Goal: Task Accomplishment & Management: Use online tool/utility

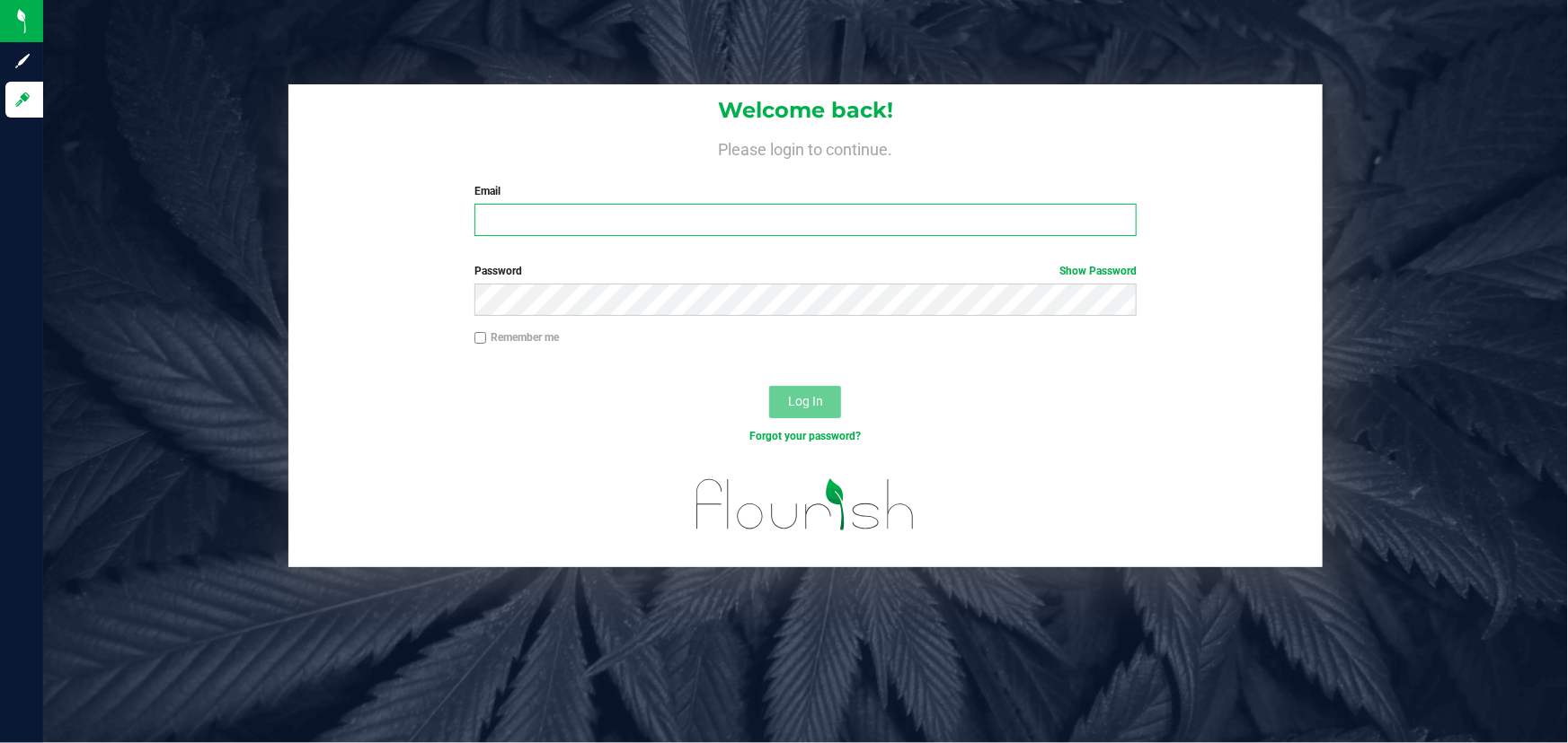
type input "[PERSON_NAME][EMAIL_ADDRESS][DOMAIN_NAME]"
click at [368, 525] on div at bounding box center [805, 515] width 1034 height 104
click at [797, 401] on span "Log In" at bounding box center [805, 401] width 35 height 14
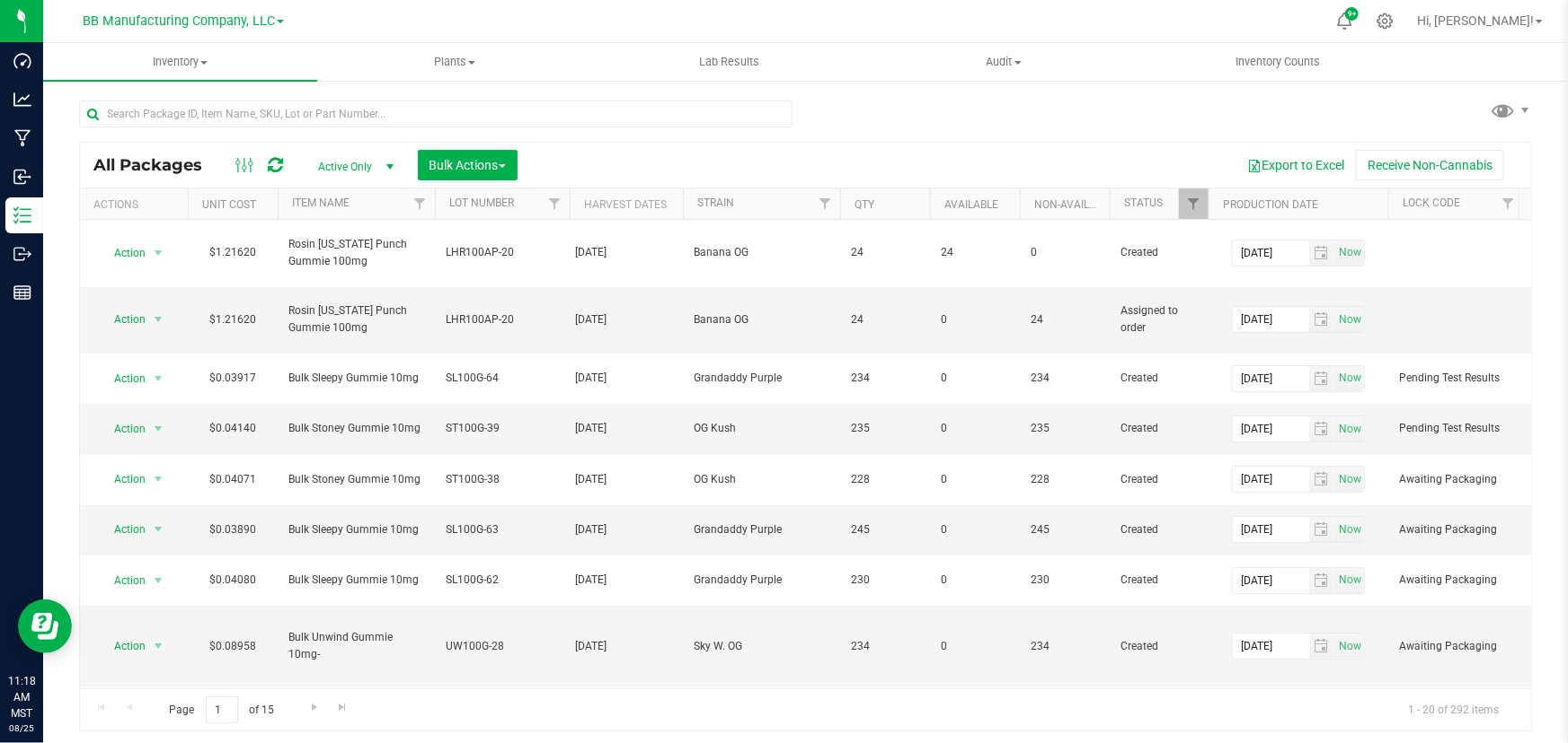
drag, startPoint x: 748, startPoint y: 201, endPoint x: 680, endPoint y: 203, distance: 68.0
click at [680, 203] on div "Actions Unit Cost Item Name Lot Number Harvest Dates Strain Qty Available Non-A…" at bounding box center [800, 203] width 1439 height 31
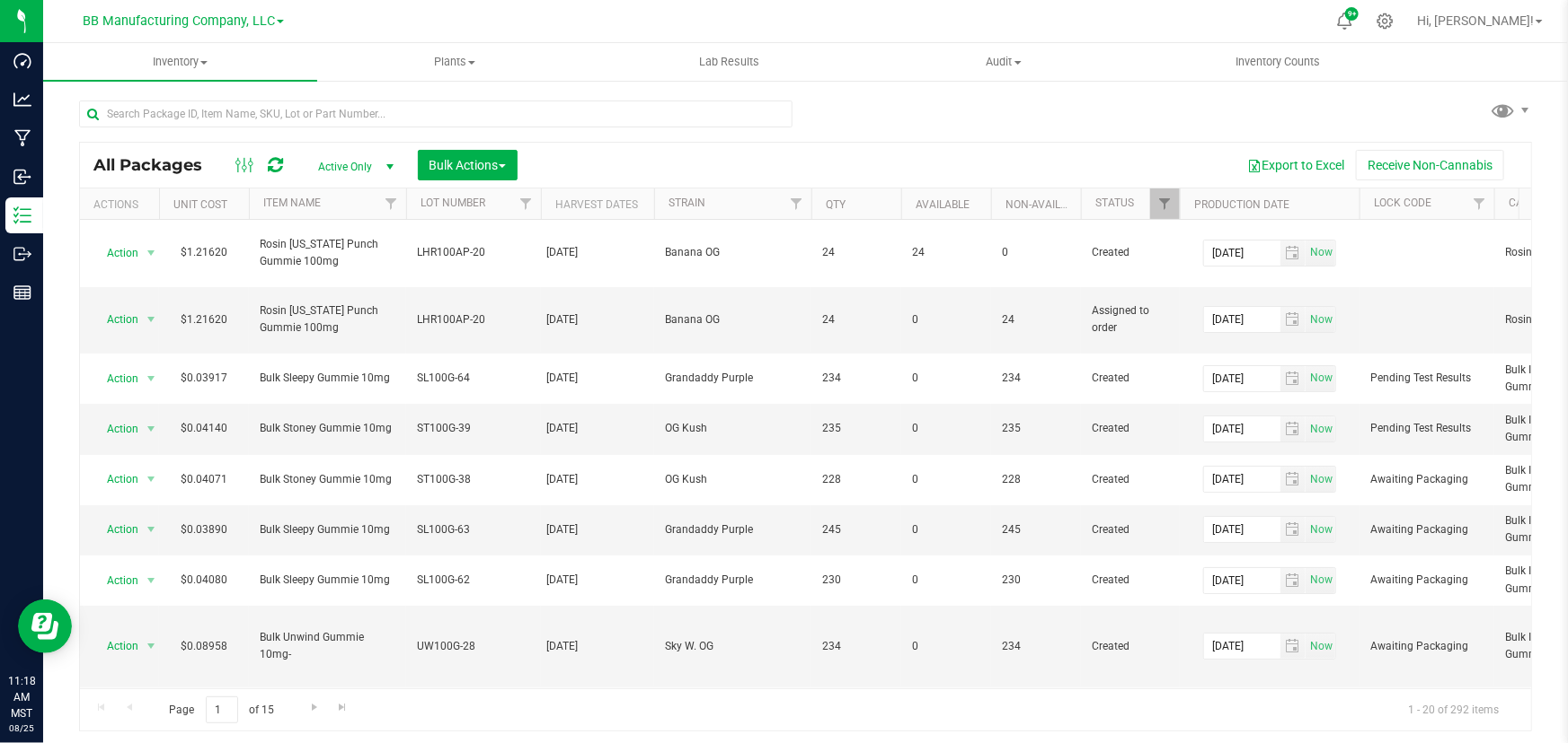
drag, startPoint x: 184, startPoint y: 199, endPoint x: 154, endPoint y: 206, distance: 30.8
click at [154, 206] on div "Actions Unit Cost Item Name Lot Number Harvest Dates Strain Qty Available Non-A…" at bounding box center [800, 203] width 1439 height 31
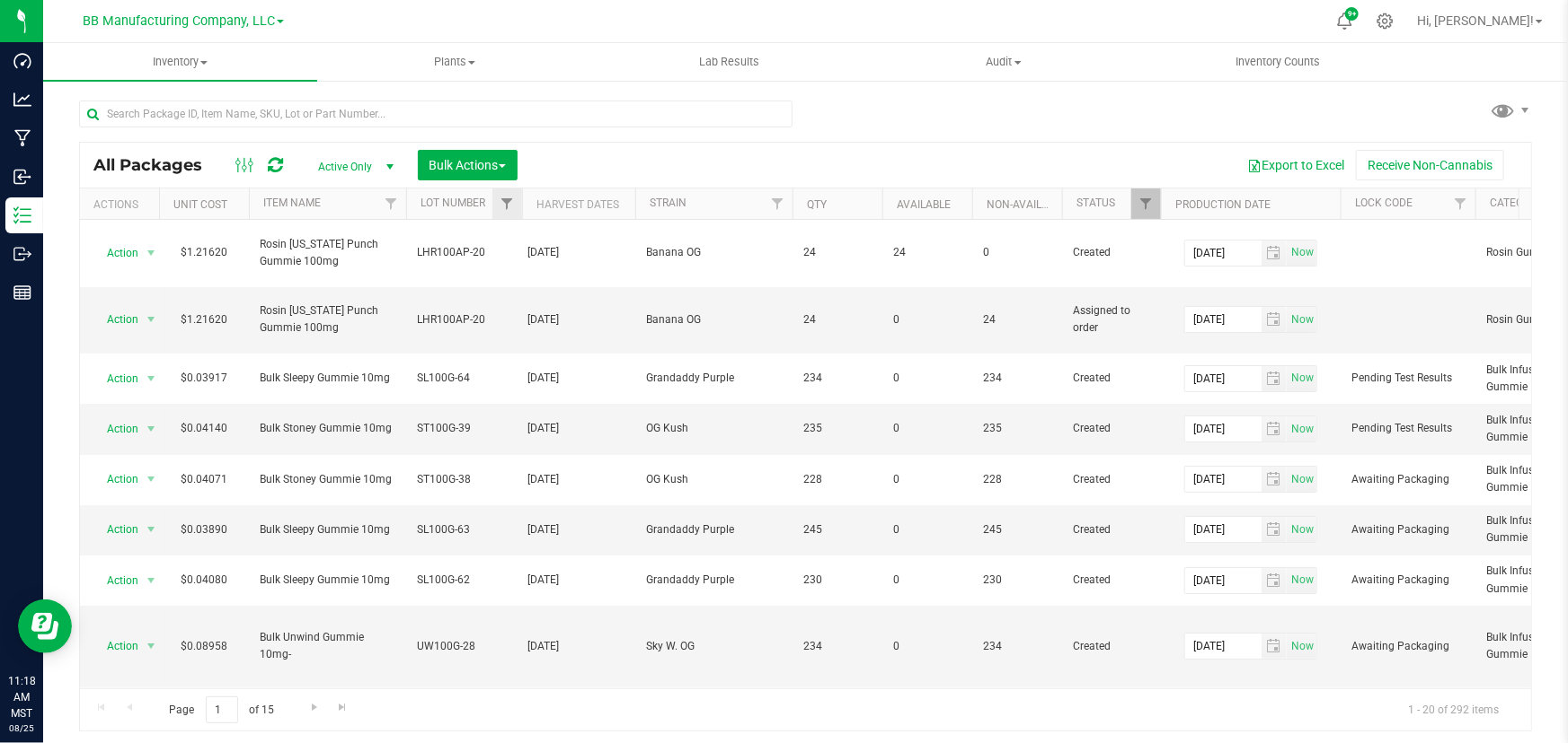
drag, startPoint x: 539, startPoint y: 197, endPoint x: 519, endPoint y: 203, distance: 20.9
click at [519, 203] on div "Actions Unit Cost Item Name Lot Number Harvest Dates Strain Qty Available Non-A…" at bounding box center [800, 203] width 1439 height 31
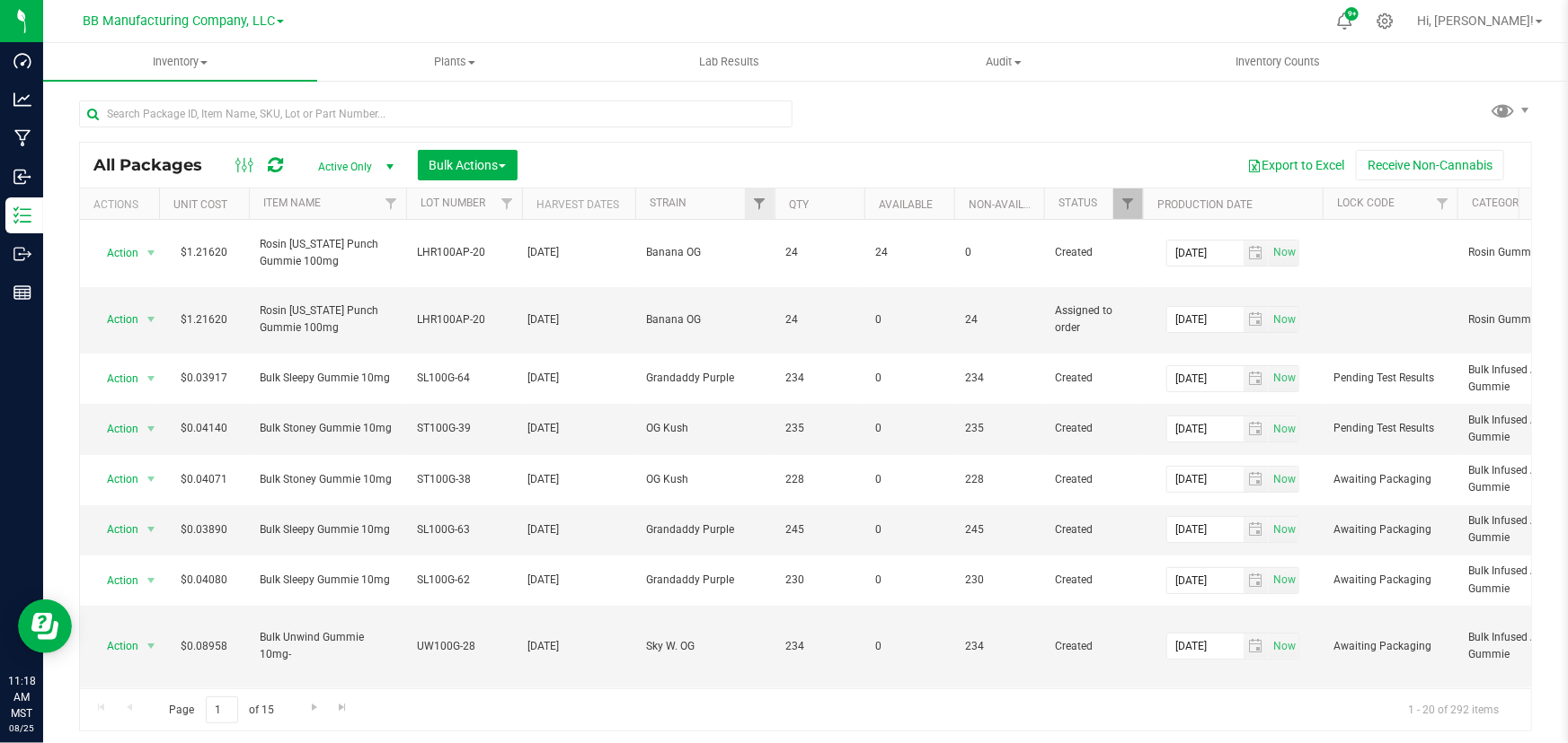
drag, startPoint x: 791, startPoint y: 197, endPoint x: 772, endPoint y: 202, distance: 19.6
click at [772, 202] on div "Actions Unit Cost Item Name Lot Number Harvest Dates Strain Qty Available Non-A…" at bounding box center [800, 203] width 1439 height 31
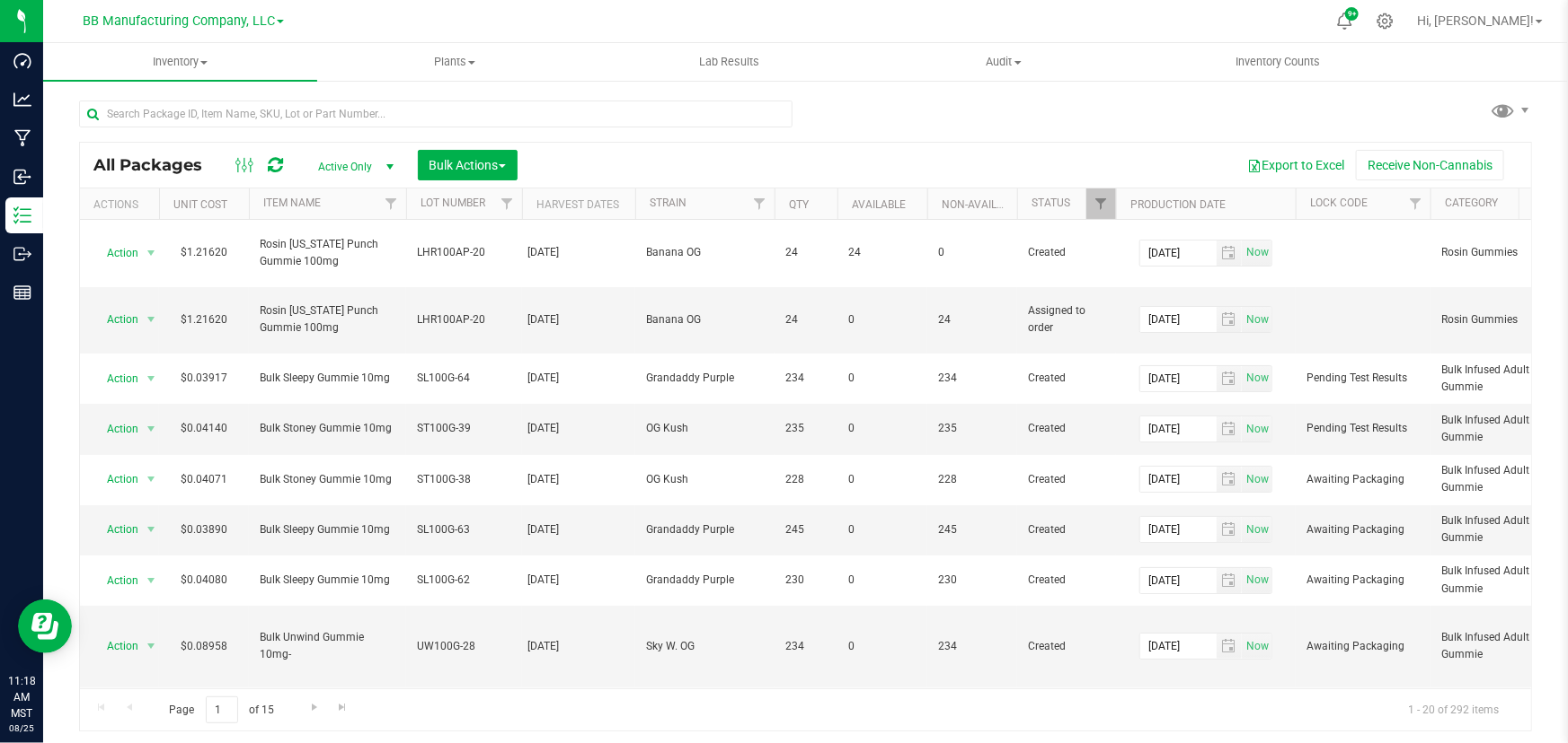
drag, startPoint x: 862, startPoint y: 197, endPoint x: 833, endPoint y: 202, distance: 29.4
click at [833, 202] on div "Actions Unit Cost Item Name Lot Number Harvest Dates Strain Qty Available Non-A…" at bounding box center [800, 203] width 1439 height 31
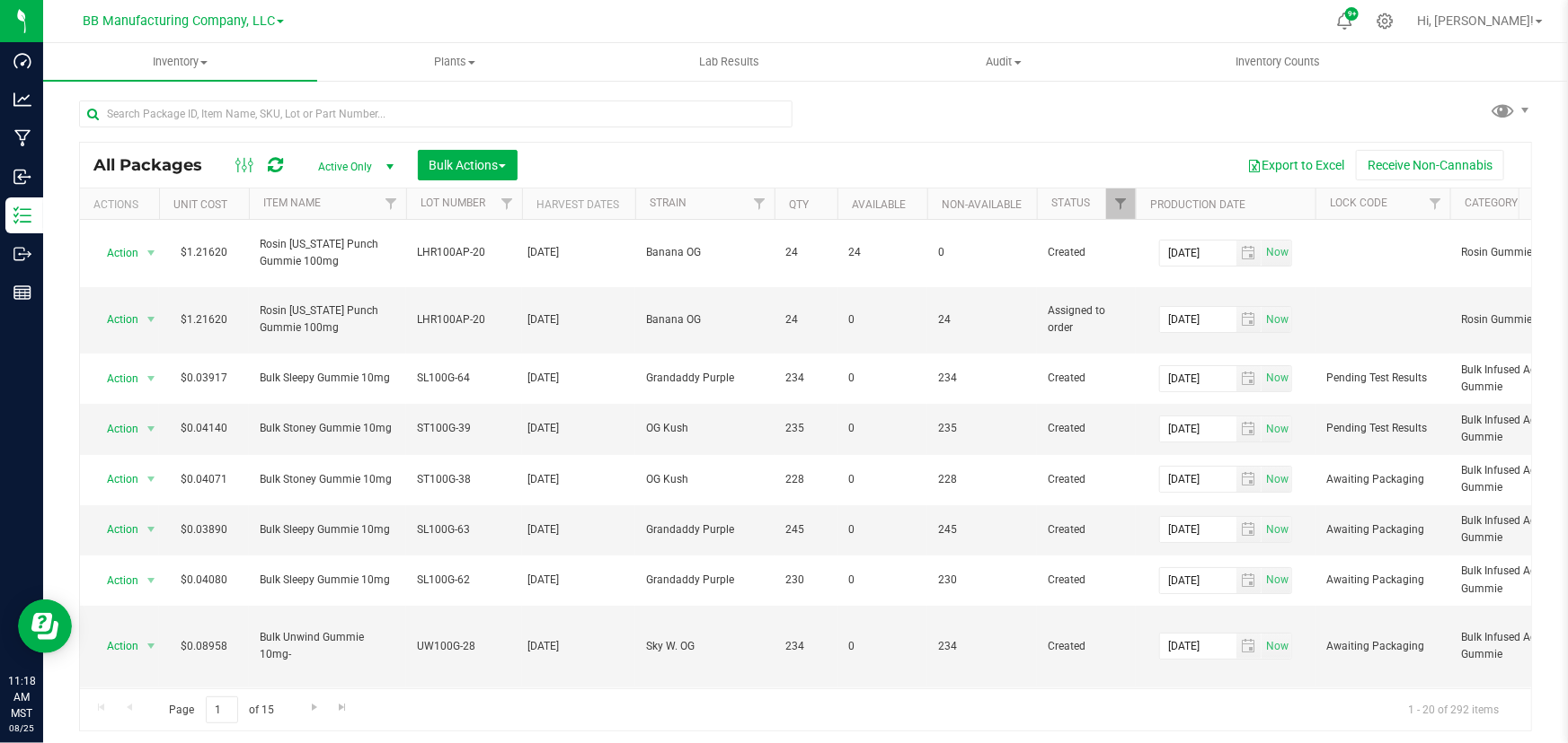
drag, startPoint x: 1014, startPoint y: 190, endPoint x: 1035, endPoint y: 188, distance: 21.1
click at [1035, 188] on div "Actions Unit Cost Item Name Lot Number Harvest Dates Strain Qty Available Non-A…" at bounding box center [800, 203] width 1439 height 31
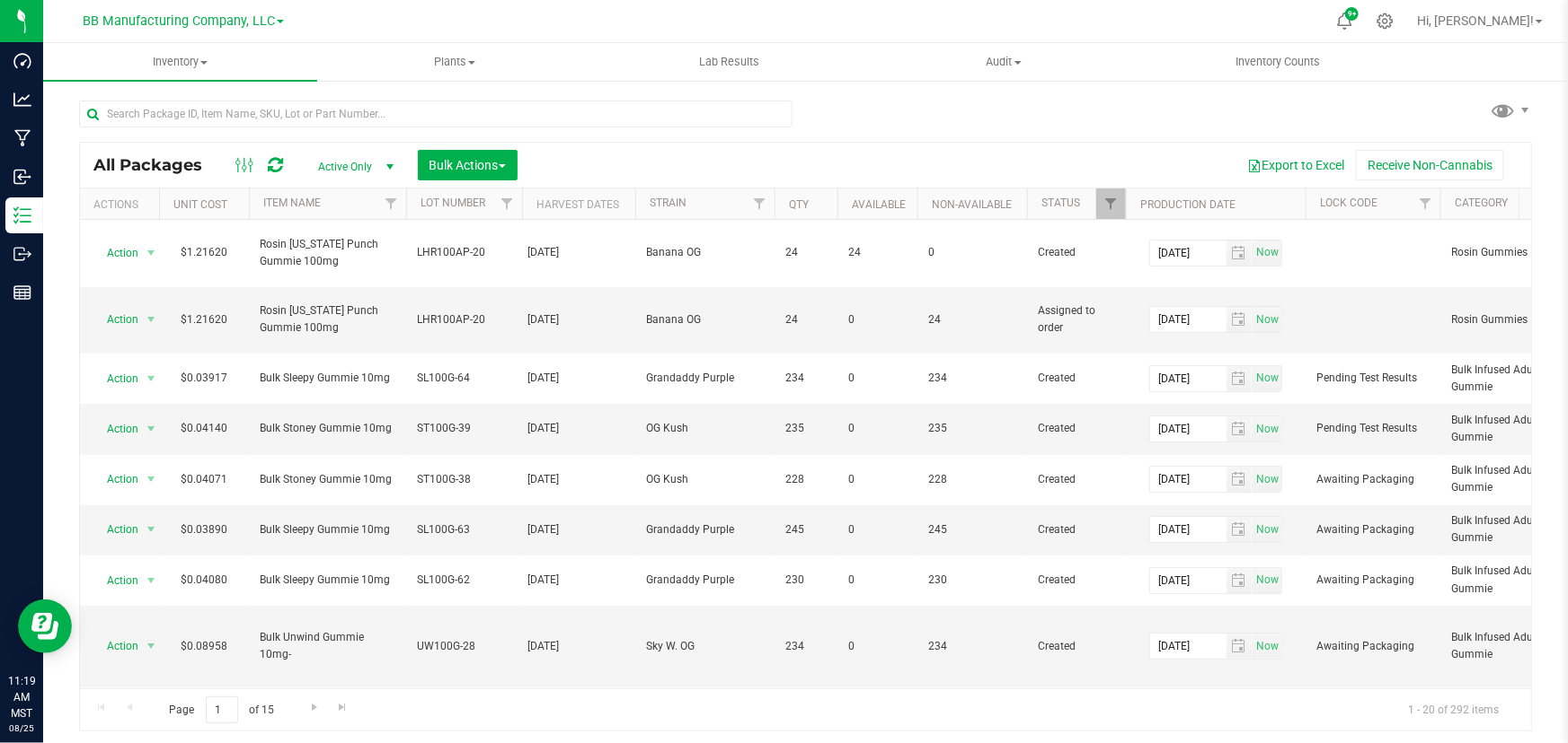
drag, startPoint x: 925, startPoint y: 191, endPoint x: 912, endPoint y: 195, distance: 13.6
click at [912, 195] on div "Actions Unit Cost Item Name Lot Number Harvest Dates Strain Qty Available Non-A…" at bounding box center [800, 203] width 1439 height 31
click at [1018, 197] on div "Actions Unit Cost Item Name Lot Number Harvest Dates Strain Qty Available Non-A…" at bounding box center [800, 203] width 1439 height 31
click at [722, 112] on input "text" at bounding box center [436, 114] width 714 height 27
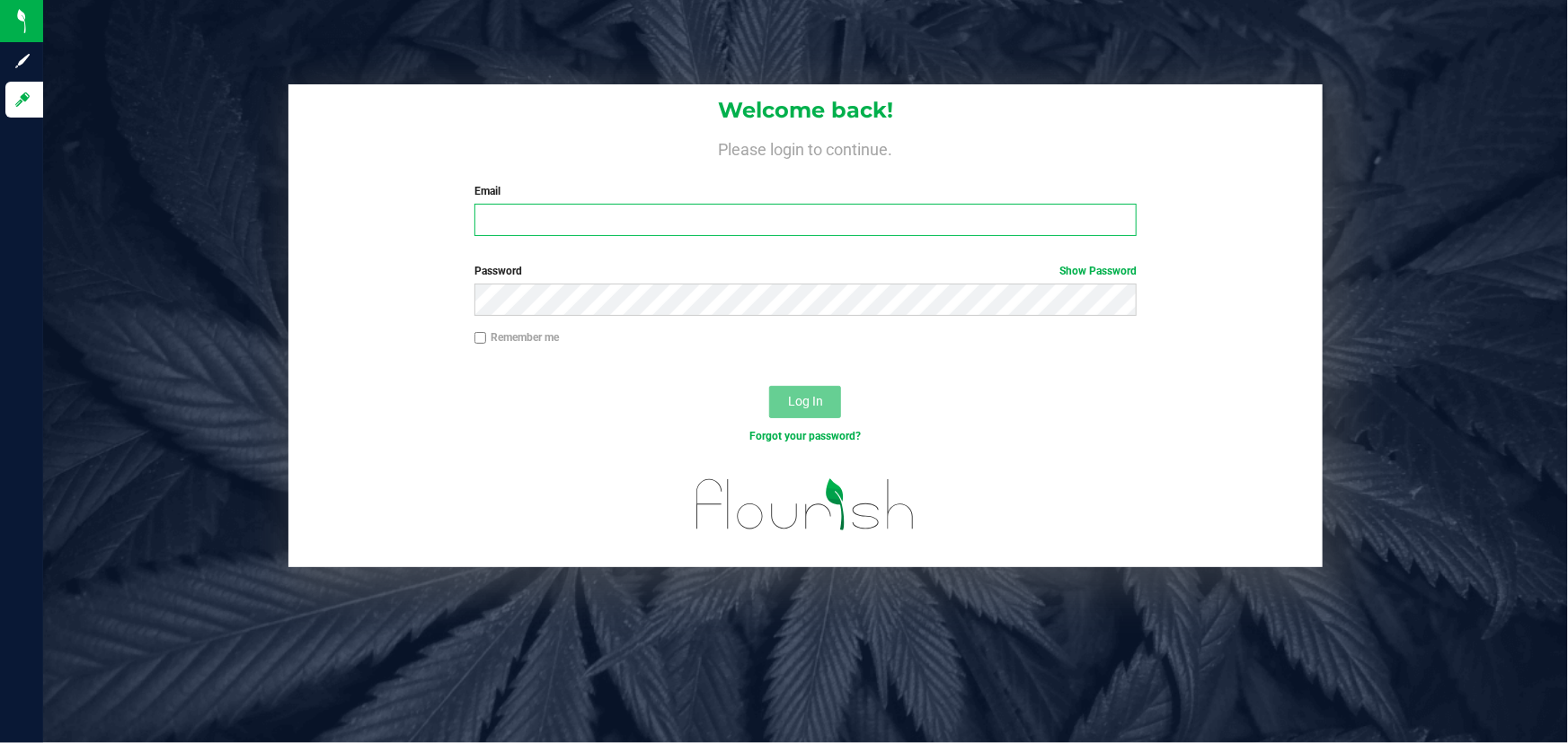
type input "[PERSON_NAME][EMAIL_ADDRESS][DOMAIN_NAME]"
click at [380, 359] on div "Remember me" at bounding box center [805, 347] width 1034 height 34
